Goal: Task Accomplishment & Management: Use online tool/utility

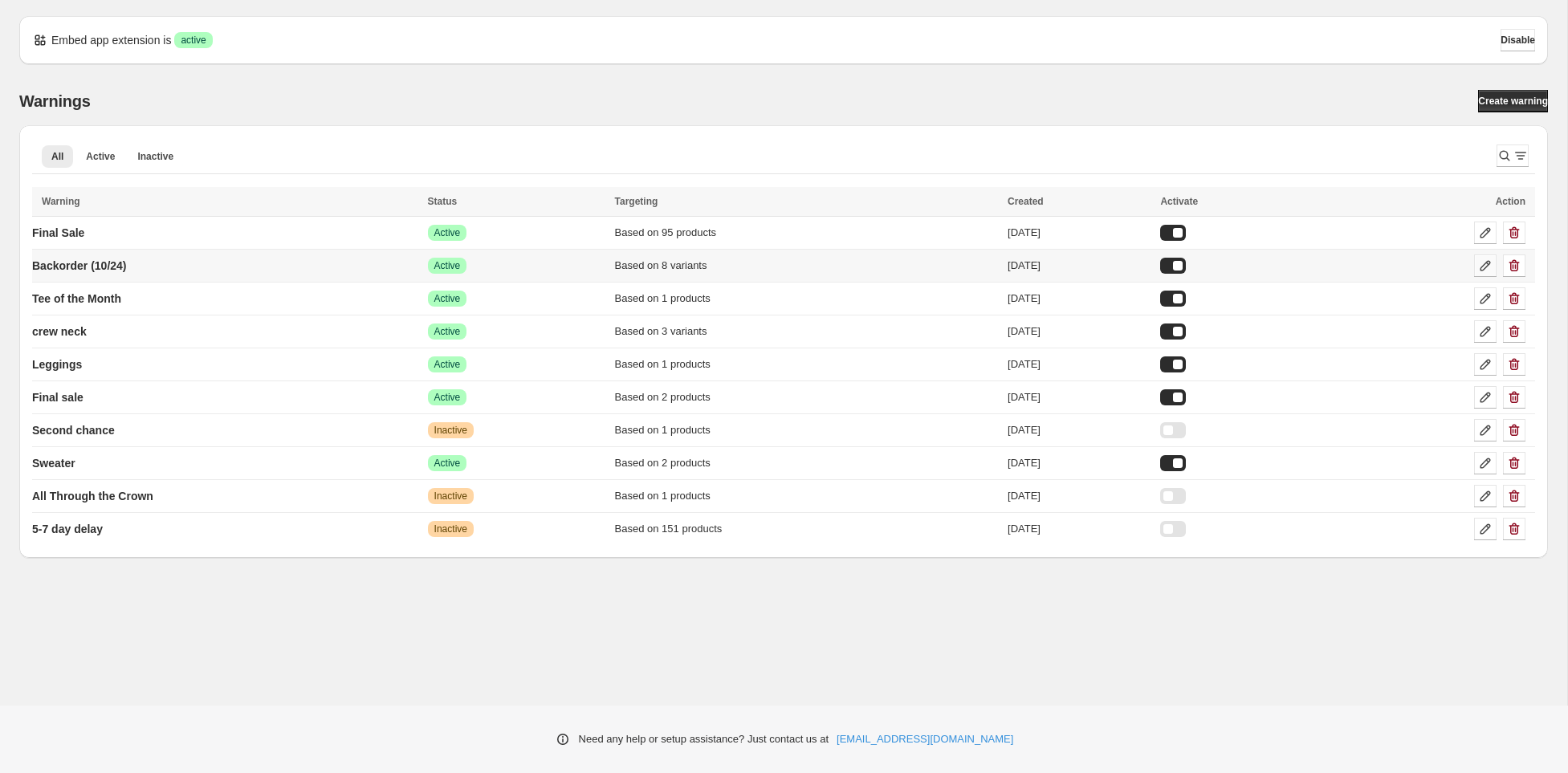
click at [1486, 260] on icon at bounding box center [1486, 266] width 16 height 16
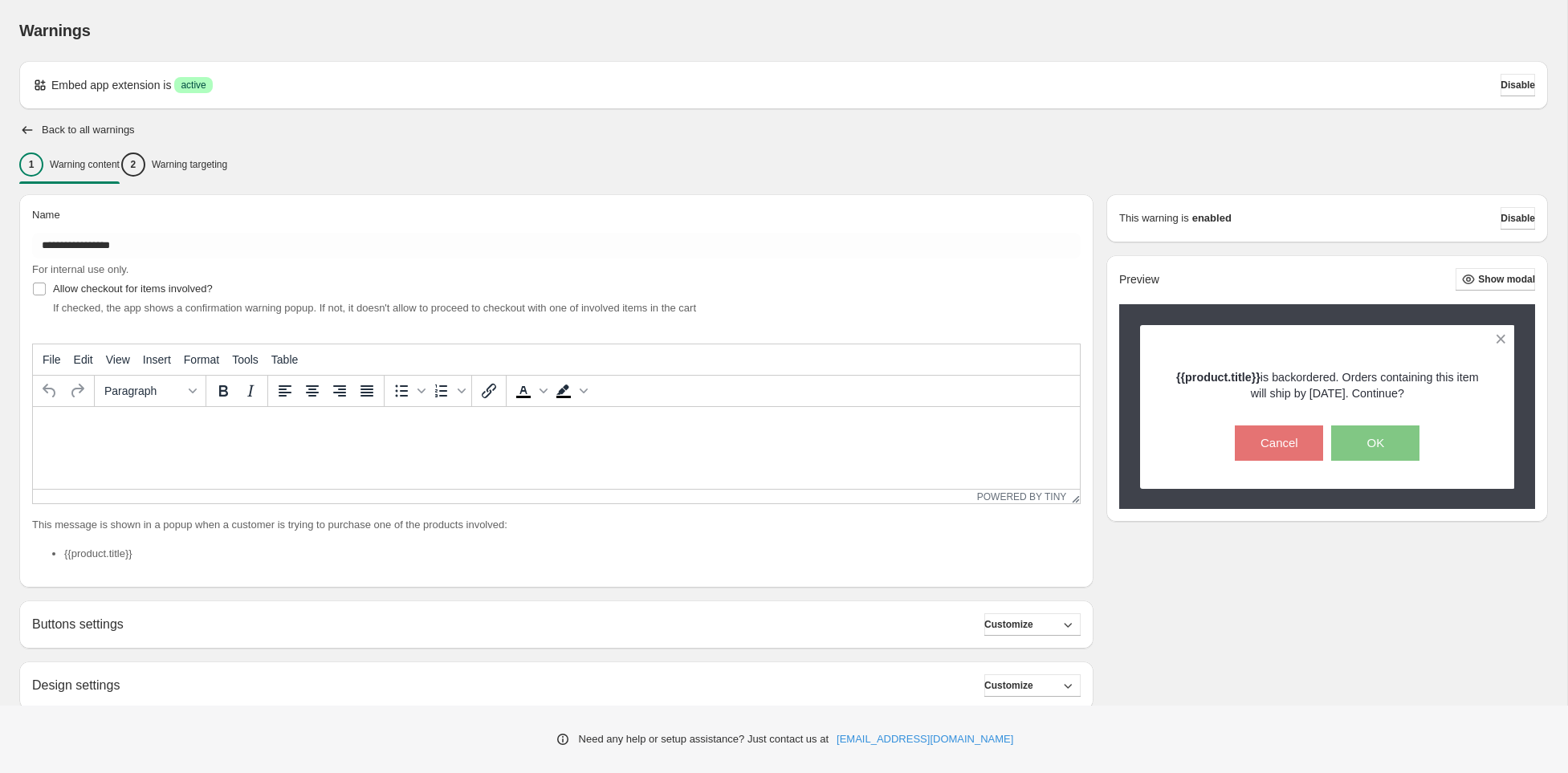
type input "**********"
click at [188, 289] on span "Allow checkout for items involved?" at bounding box center [132, 288] width 160 height 12
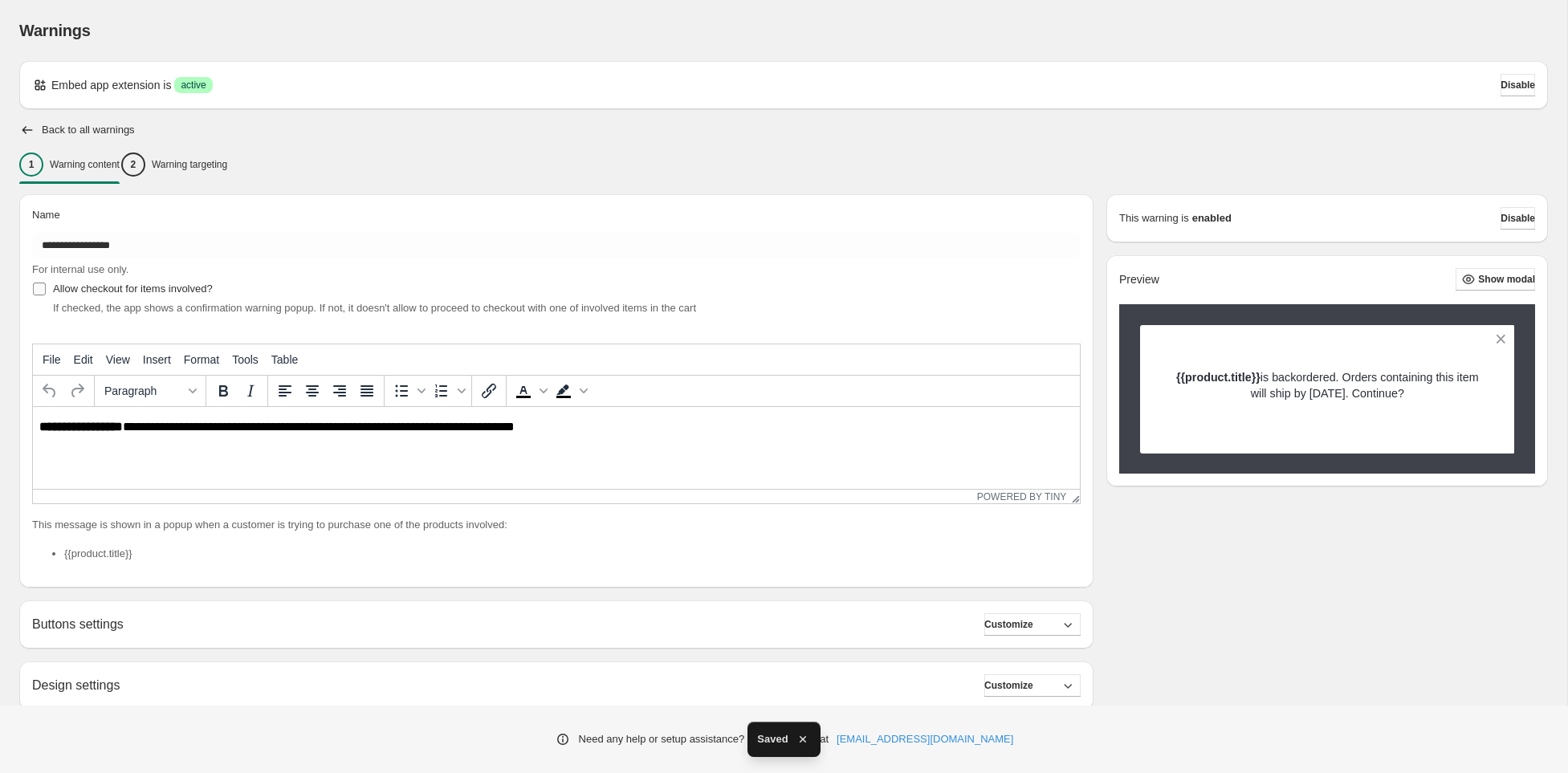
click at [133, 291] on span "Allow checkout for items involved?" at bounding box center [132, 288] width 160 height 12
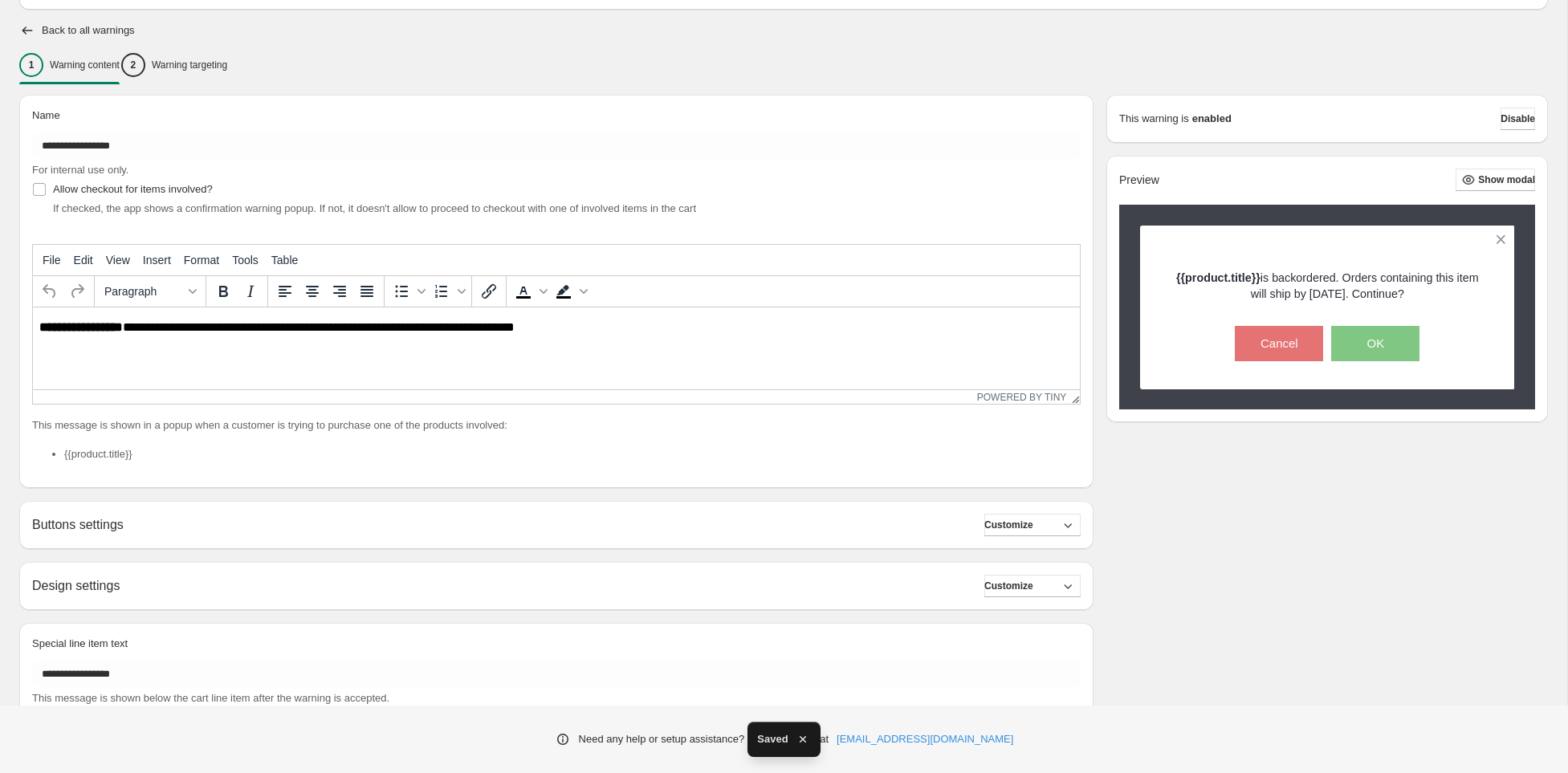
scroll to position [149, 0]
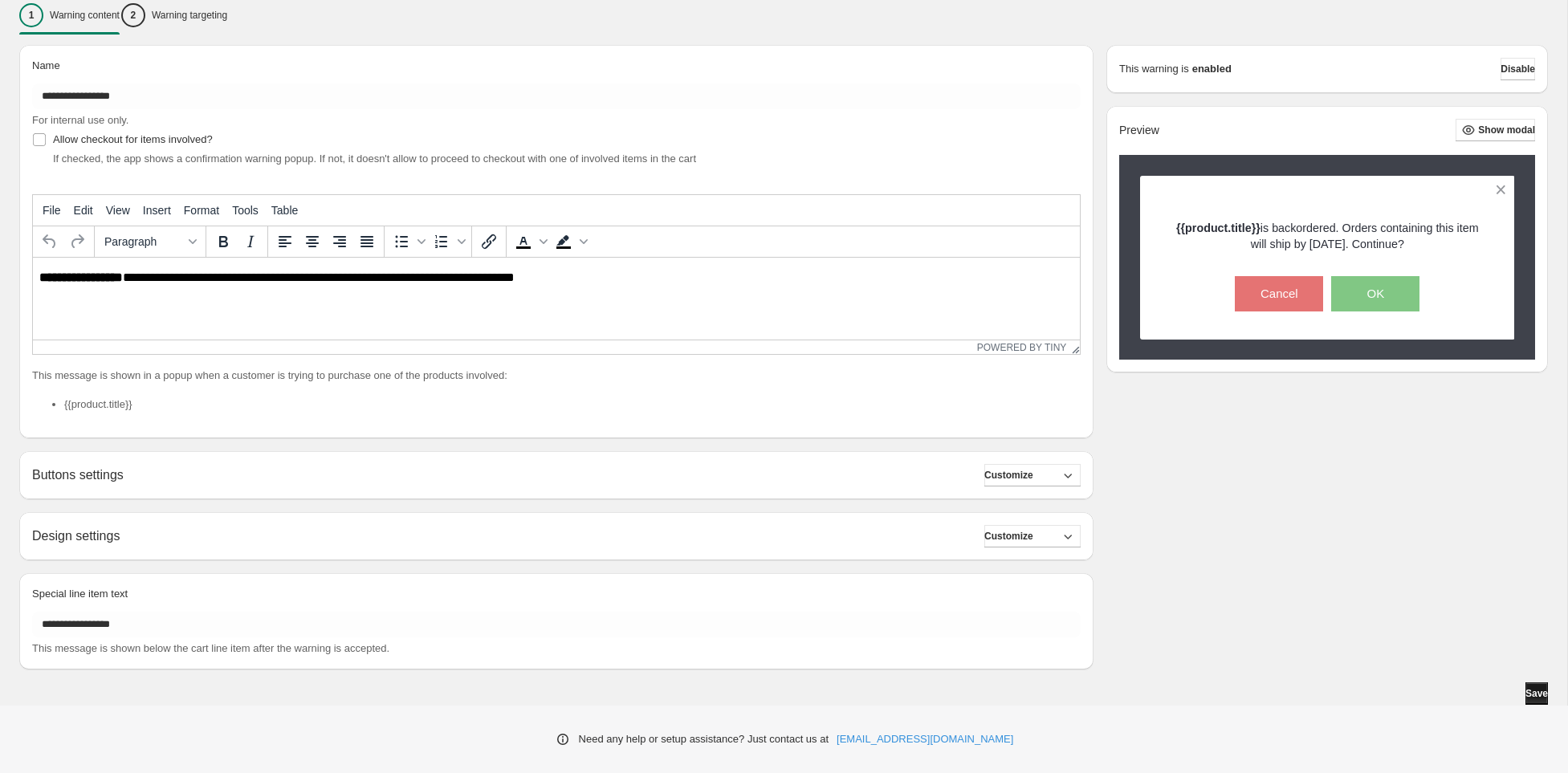
click at [1535, 688] on span "Save" at bounding box center [1537, 693] width 23 height 13
click at [227, 14] on p "Warning targeting" at bounding box center [189, 15] width 76 height 13
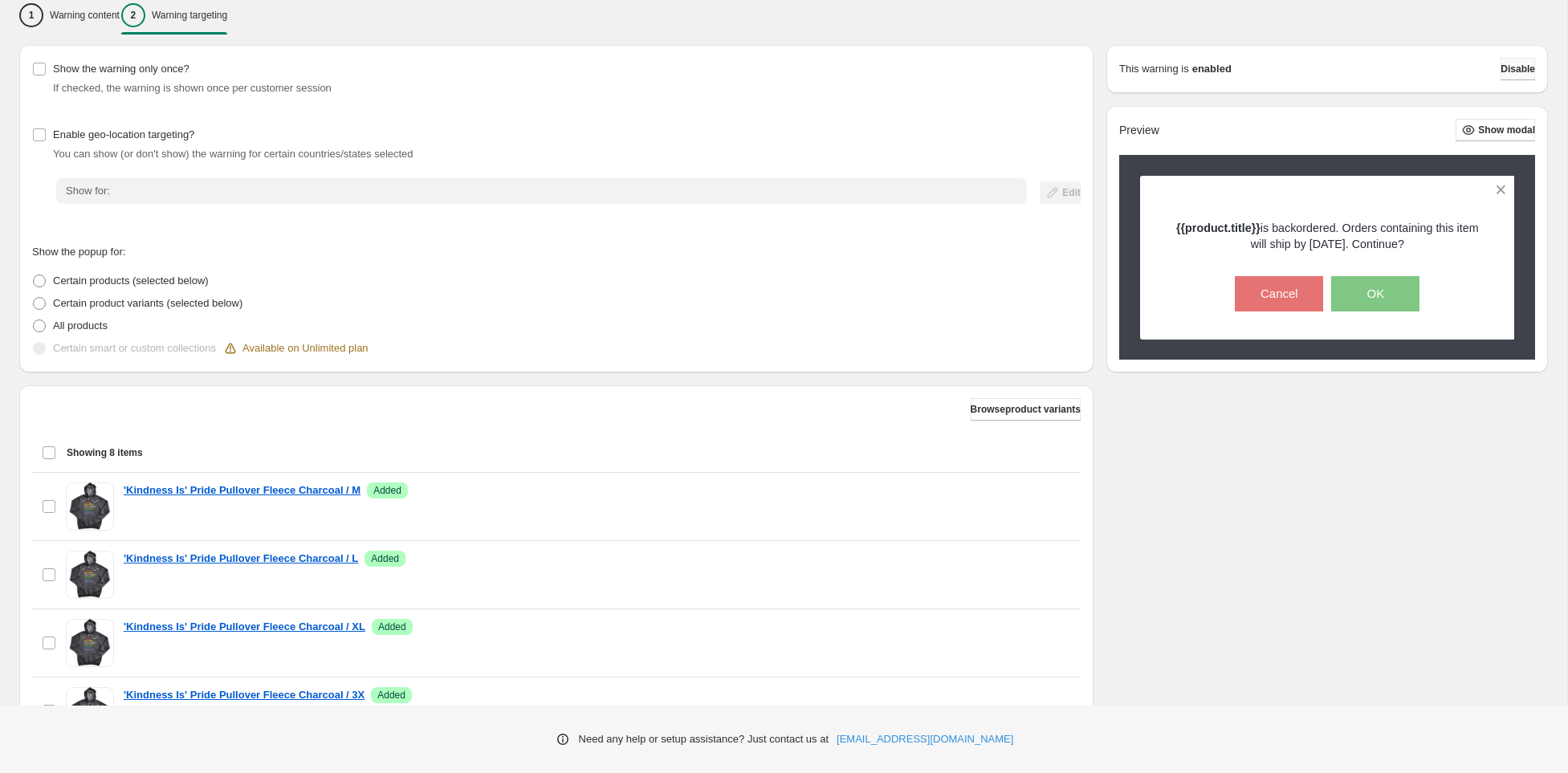
click at [1534, 71] on button "Disable" at bounding box center [1518, 69] width 34 height 23
click at [1501, 65] on span "Disable" at bounding box center [1518, 69] width 34 height 13
click at [119, 12] on p "Warning content" at bounding box center [84, 15] width 70 height 13
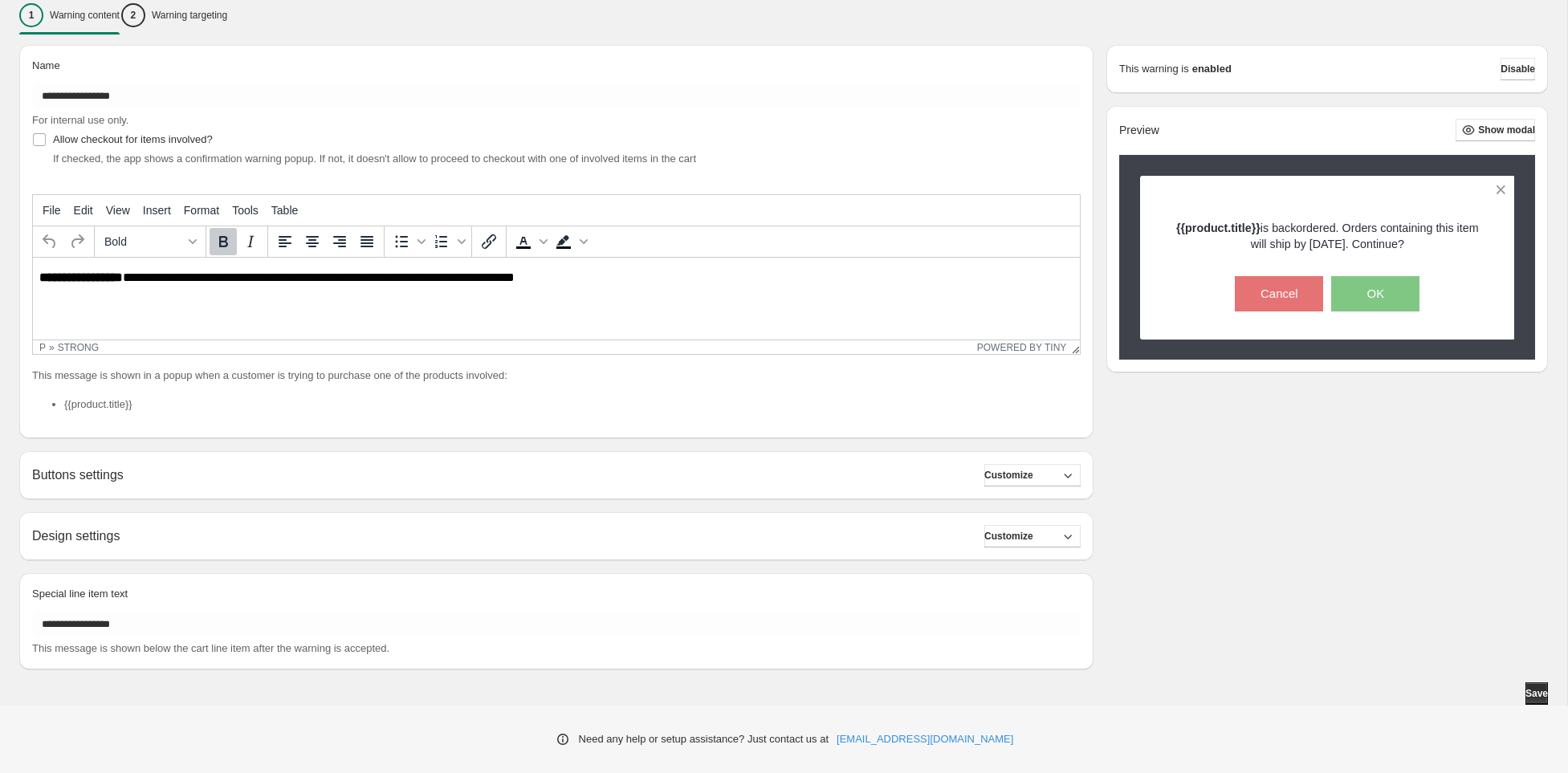
scroll to position [0, 0]
click at [1526, 693] on button "Save" at bounding box center [1537, 693] width 23 height 23
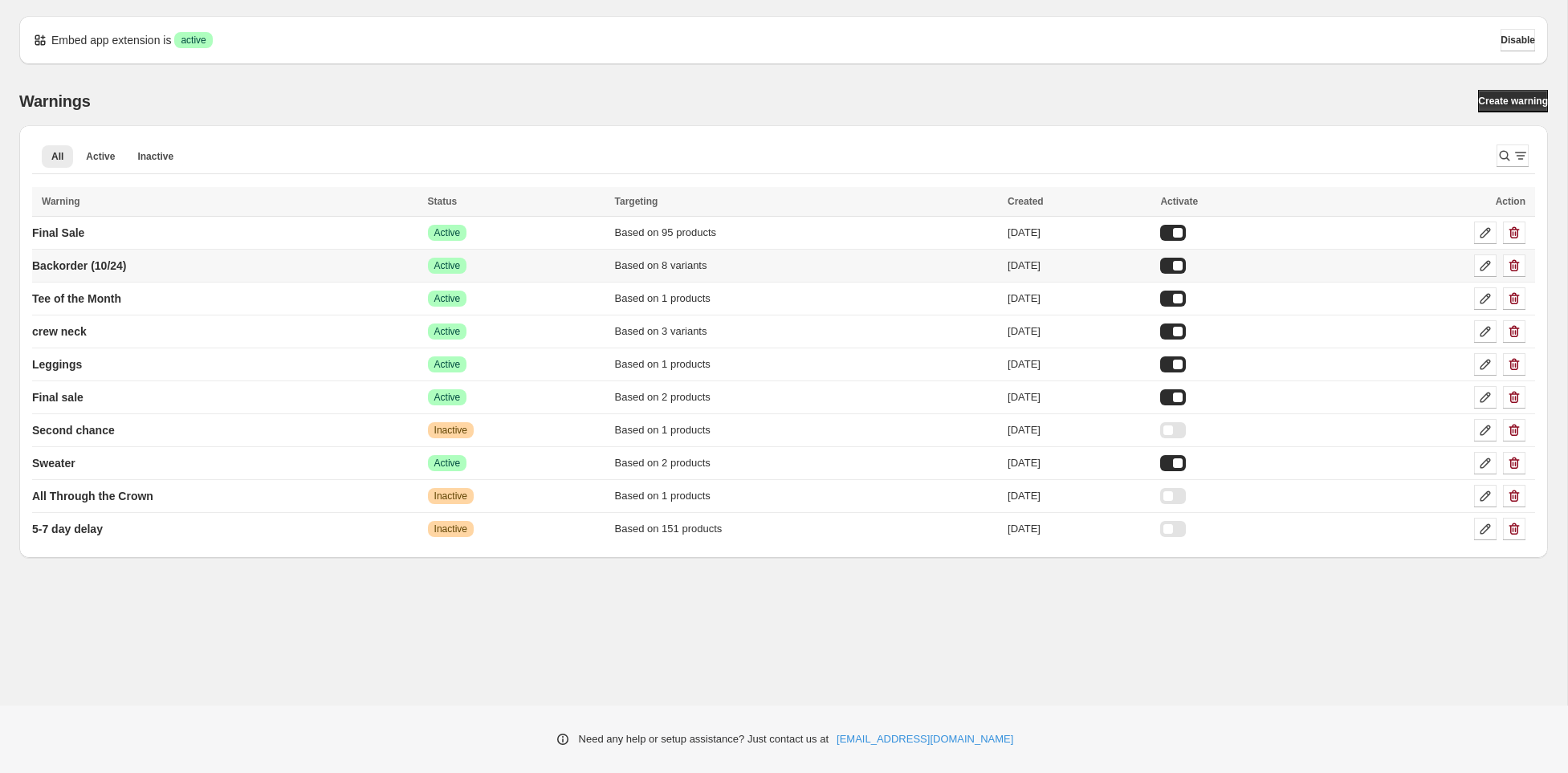
click at [1186, 266] on div at bounding box center [1173, 266] width 26 height 16
